Goal: Task Accomplishment & Management: Manage account settings

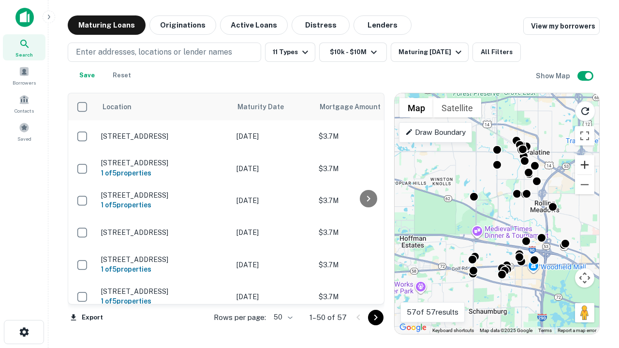
click at [585, 165] on button "Zoom in" at bounding box center [584, 164] width 19 height 19
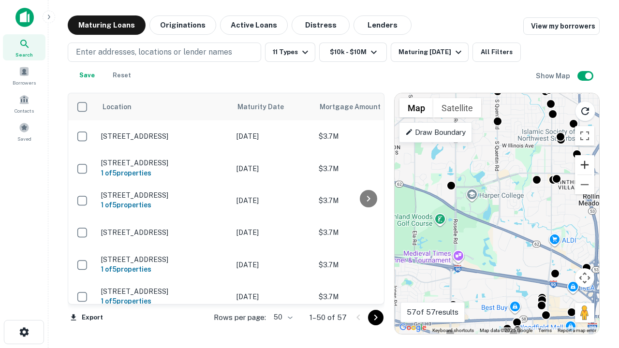
click at [585, 165] on button "Zoom in" at bounding box center [584, 164] width 19 height 19
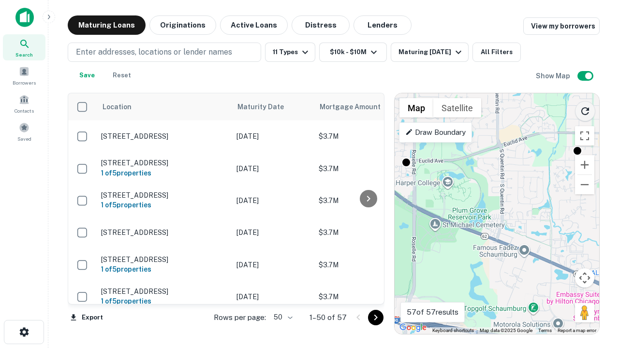
click at [586, 109] on icon "Reload search area" at bounding box center [586, 112] width 12 height 12
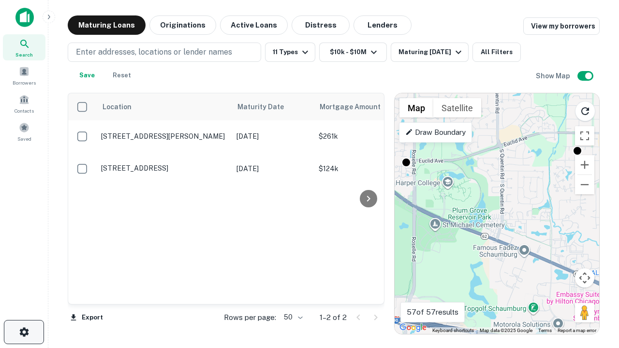
click at [24, 332] on icon "button" at bounding box center [24, 333] width 12 height 12
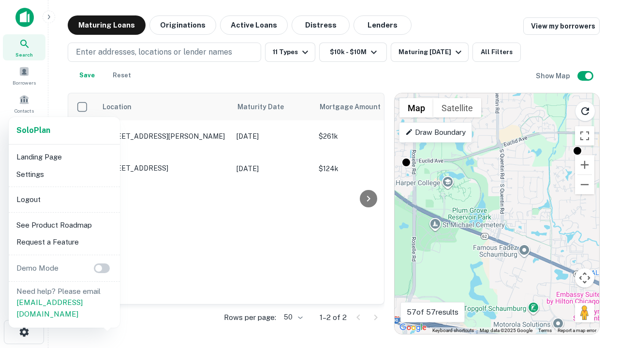
click at [64, 199] on li "Logout" at bounding box center [65, 199] width 104 height 17
